Goal: Task Accomplishment & Management: Use online tool/utility

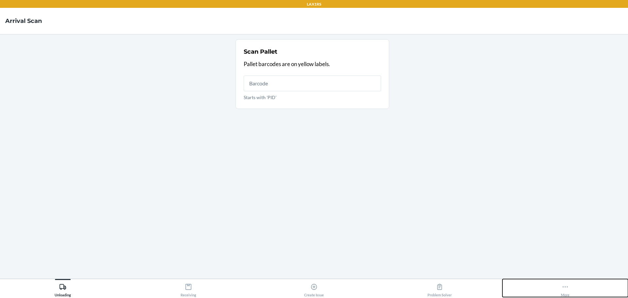
click at [562, 291] on div "More" at bounding box center [565, 289] width 9 height 16
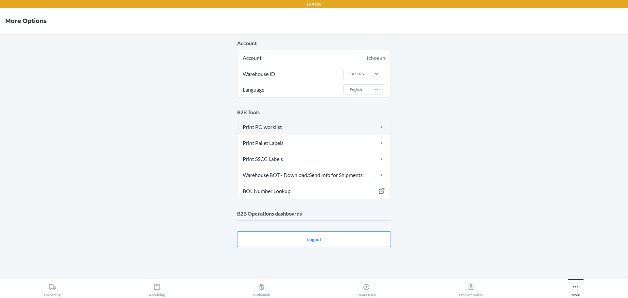
click at [309, 128] on link "Print PO worklist" at bounding box center [314, 127] width 153 height 16
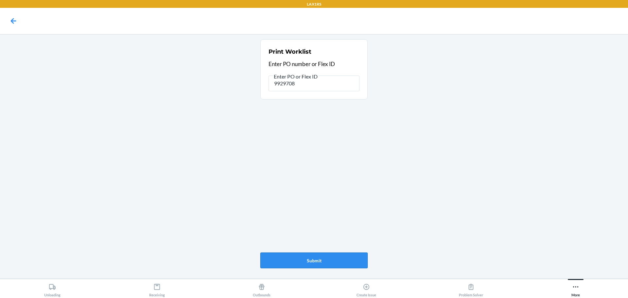
type input "9929708"
click at [345, 257] on button "Submit" at bounding box center [314, 261] width 107 height 16
click at [326, 257] on button "Submit" at bounding box center [314, 261] width 107 height 16
click at [307, 86] on input "9929708" at bounding box center [314, 84] width 91 height 16
click at [308, 85] on input "9929708" at bounding box center [314, 84] width 91 height 16
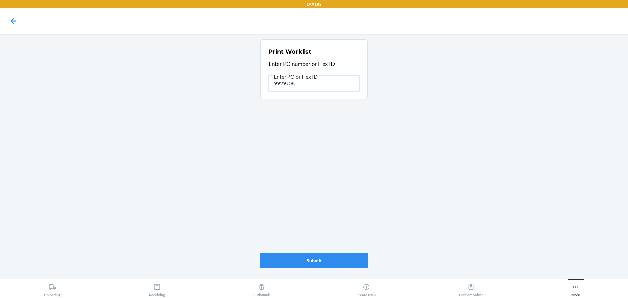
click at [308, 85] on input "9929708" at bounding box center [314, 84] width 91 height 16
click at [305, 82] on input "9923480" at bounding box center [314, 84] width 91 height 16
click at [305, 81] on input "9923480" at bounding box center [314, 84] width 91 height 16
type input "9940946"
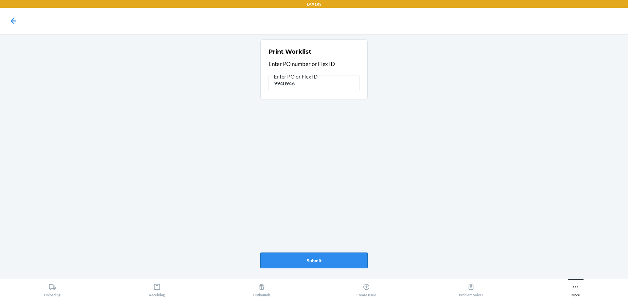
click at [306, 259] on button "Submit" at bounding box center [314, 261] width 107 height 16
click at [575, 286] on icon at bounding box center [575, 286] width 7 height 7
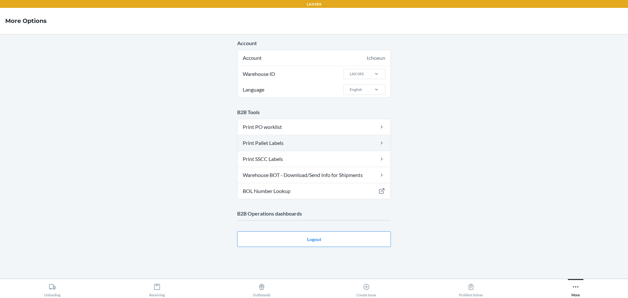
click at [309, 140] on link "Print Pallet Labels" at bounding box center [314, 143] width 153 height 16
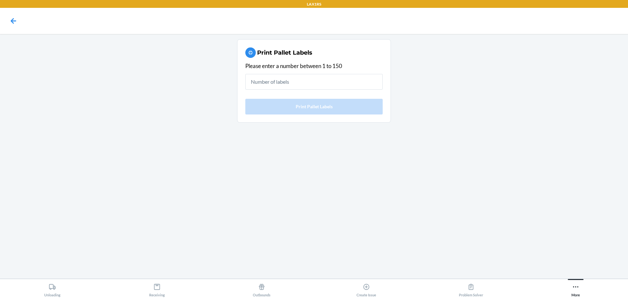
click at [328, 79] on input "text" at bounding box center [313, 82] width 137 height 16
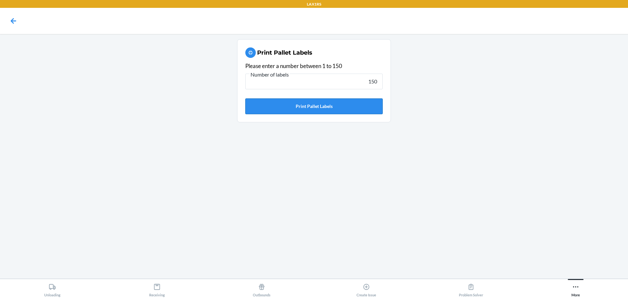
type input "150"
click at [367, 108] on button "Print Pallet Labels" at bounding box center [313, 107] width 137 height 16
